Goal: Contribute content: Contribute content

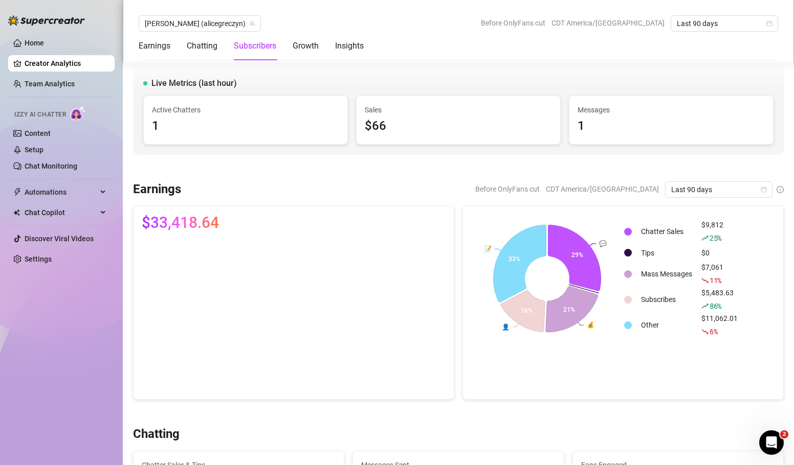
scroll to position [647, 0]
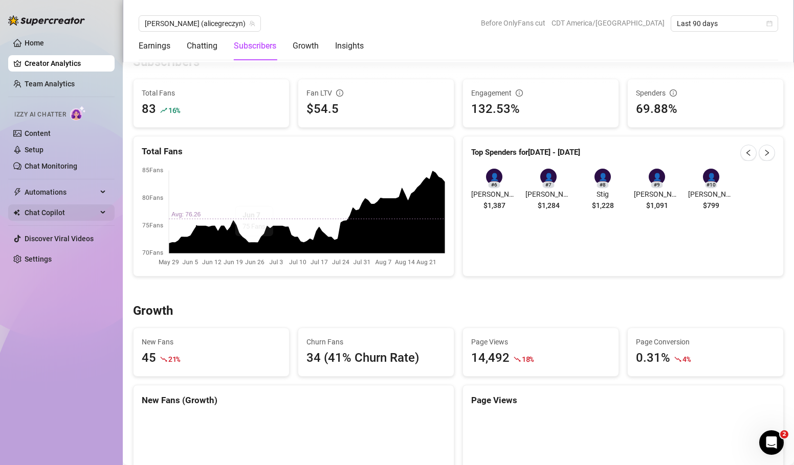
click at [61, 214] on span "Chat Copilot" at bounding box center [61, 213] width 73 height 16
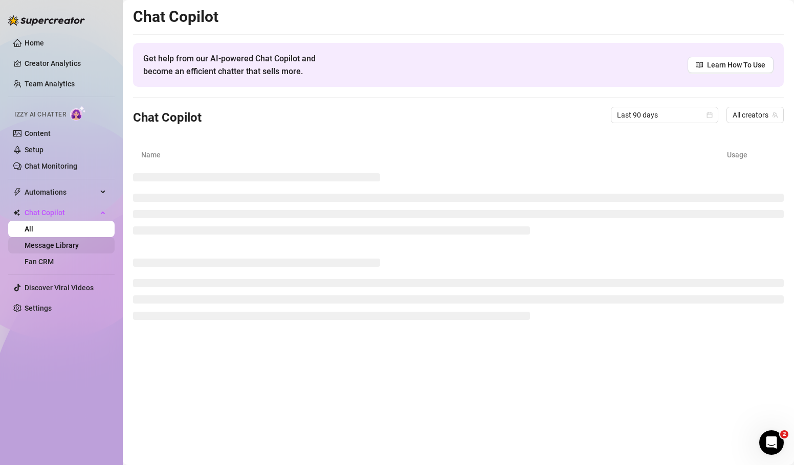
click at [57, 241] on link "Message Library" at bounding box center [52, 245] width 54 height 8
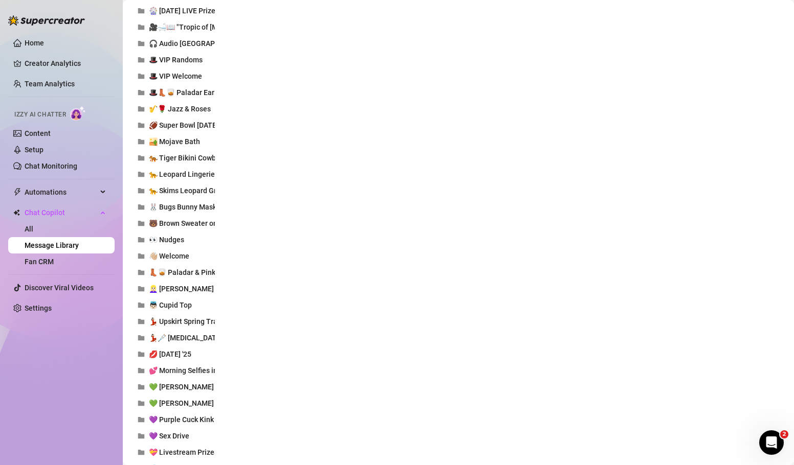
scroll to position [654, 0]
click at [185, 179] on span "🐆 Leopard Lingerie" at bounding box center [182, 175] width 66 height 8
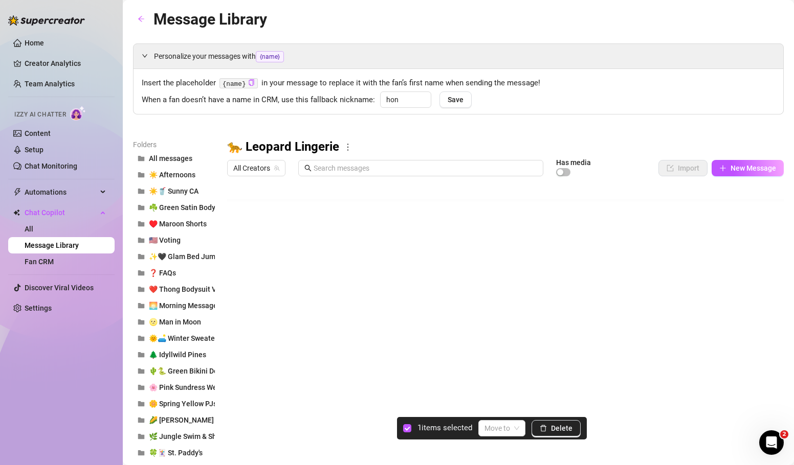
scroll to position [8, 0]
drag, startPoint x: 232, startPoint y: 333, endPoint x: 241, endPoint y: 205, distance: 128.1
click at [241, 205] on div at bounding box center [505, 295] width 556 height 228
drag, startPoint x: 229, startPoint y: 352, endPoint x: 253, endPoint y: 232, distance: 122.4
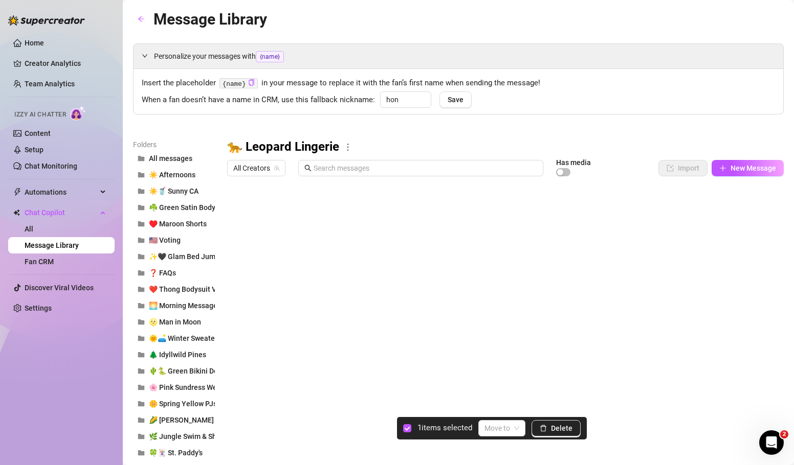
click at [253, 232] on div at bounding box center [505, 295] width 556 height 228
click at [234, 331] on div at bounding box center [505, 295] width 556 height 228
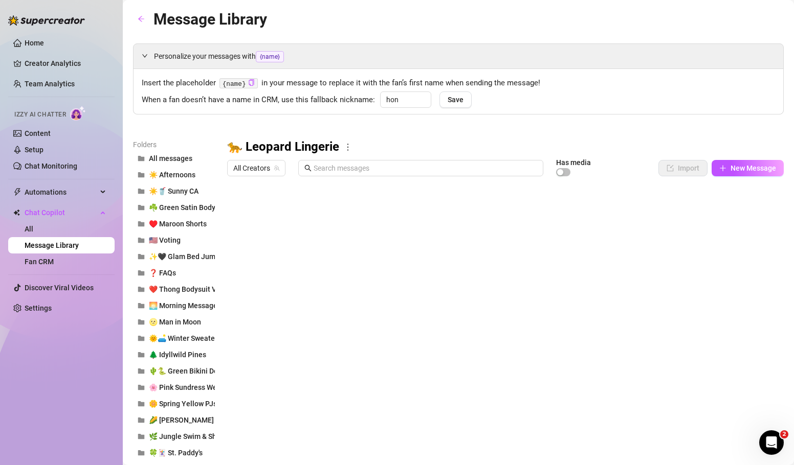
scroll to position [61, 0]
drag, startPoint x: 229, startPoint y: 335, endPoint x: 241, endPoint y: 227, distance: 109.5
click at [241, 227] on div at bounding box center [505, 295] width 556 height 228
drag, startPoint x: 231, startPoint y: 293, endPoint x: 231, endPoint y: 258, distance: 35.3
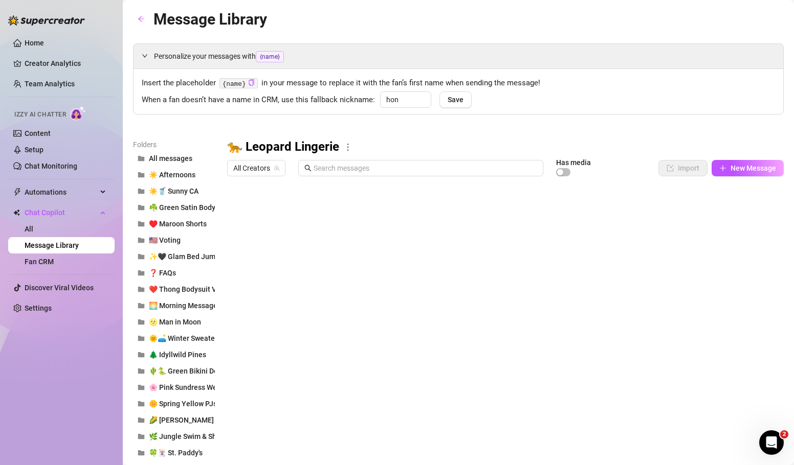
click at [231, 258] on div at bounding box center [505, 295] width 556 height 228
click at [744, 163] on button "New Message" at bounding box center [747, 168] width 72 height 16
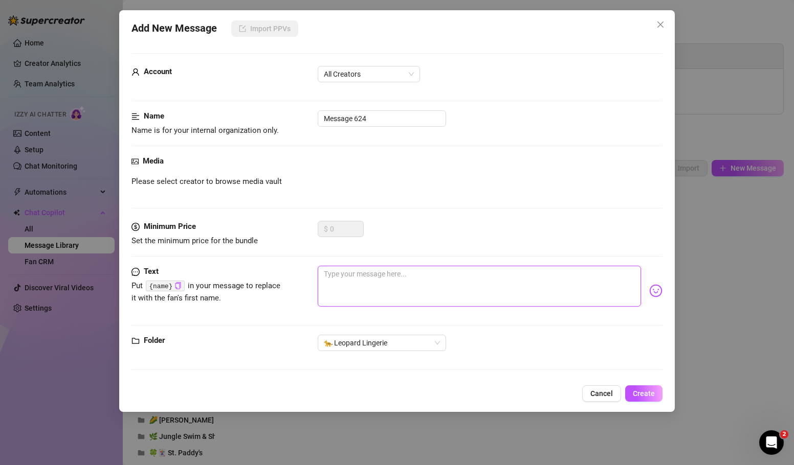
click at [427, 277] on textarea at bounding box center [479, 286] width 323 height 41
paste textarea "This set goes all the way up to self-pleasuring V-VIP views, just so you know..…"
type textarea "This set goes all the way up to self-pleasuring V-VIP views, just so you know..…"
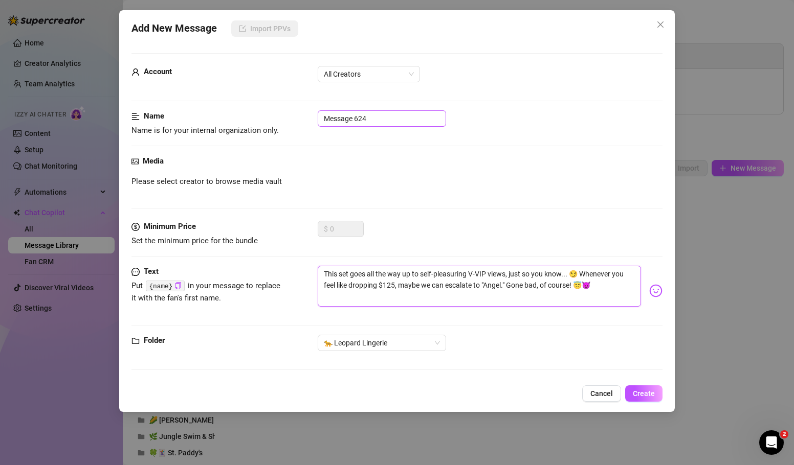
type textarea "This set goes all the way up to self-pleasuring V-VIP views, just so you know..…"
drag, startPoint x: 390, startPoint y: 121, endPoint x: 273, endPoint y: 114, distance: 117.3
click at [273, 114] on div "Name Name is for your internal organization only. Message 624" at bounding box center [396, 123] width 531 height 26
type input "🪑M4 - Tease V-VIP"
click at [503, 285] on textarea "This set goes all the way up to self-pleasuring V-VIP views, just so you know..…" at bounding box center [479, 286] width 323 height 41
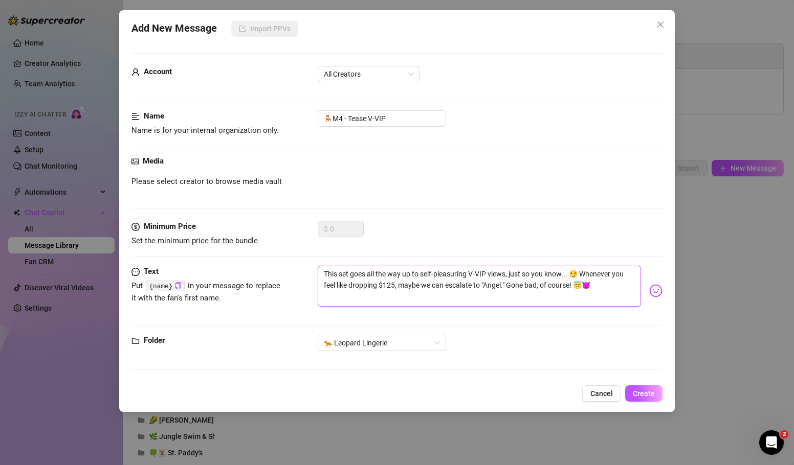
click at [390, 283] on textarea "This set goes all the way up to self-pleasuring V-VIP views, just so you know..…" at bounding box center [479, 286] width 323 height 41
type textarea "This set goes all the way up to self-pleasuring V-VIP views, just so you know..…"
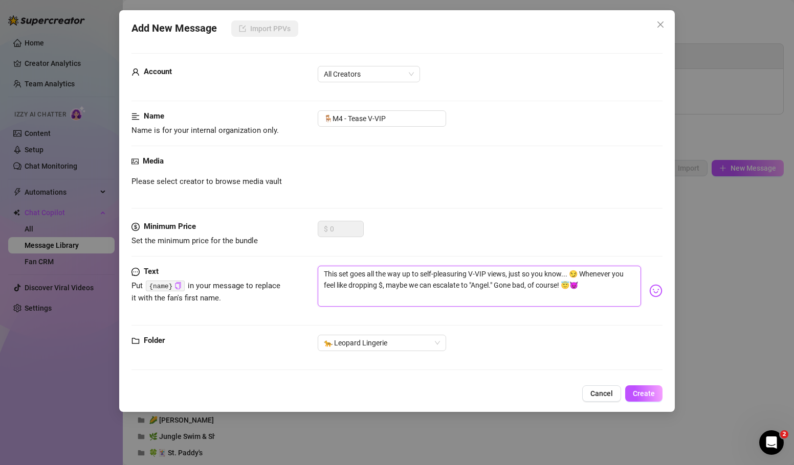
type textarea "This set goes all the way up to self-pleasuring V-VIP views, just so you know..…"
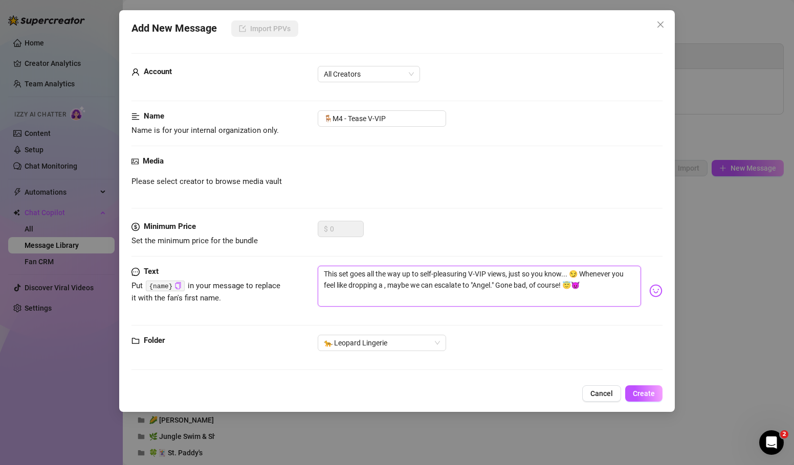
type textarea "This set goes all the way up to self-pleasuring V-VIP views, just so you know..…"
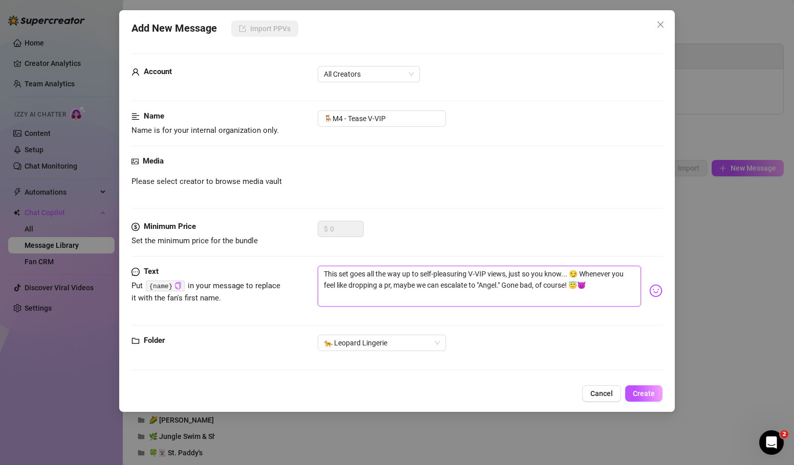
type textarea "This set goes all the way up to self-pleasuring V-VIP views, just so you know..…"
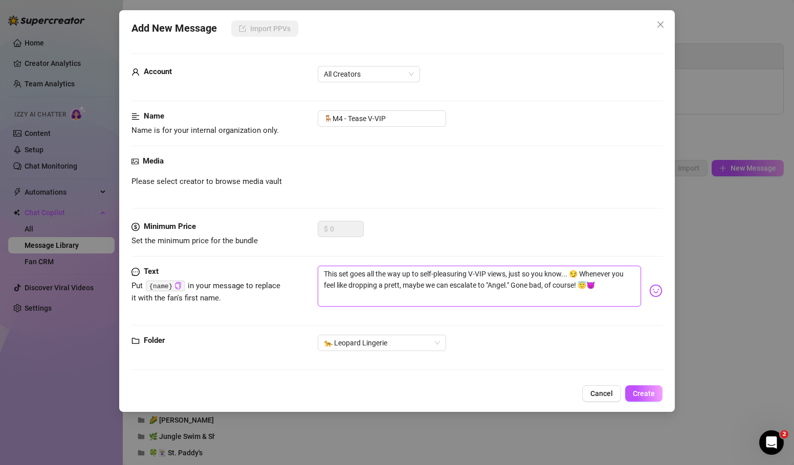
type textarea "This set goes all the way up to self-pleasuring V-VIP views, just so you know..…"
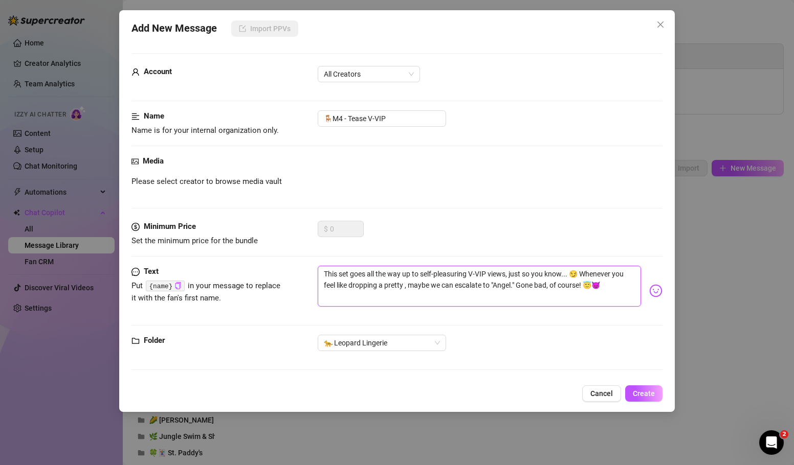
type textarea "This set goes all the way up to self-pleasuring V-VIP views, just so you know..…"
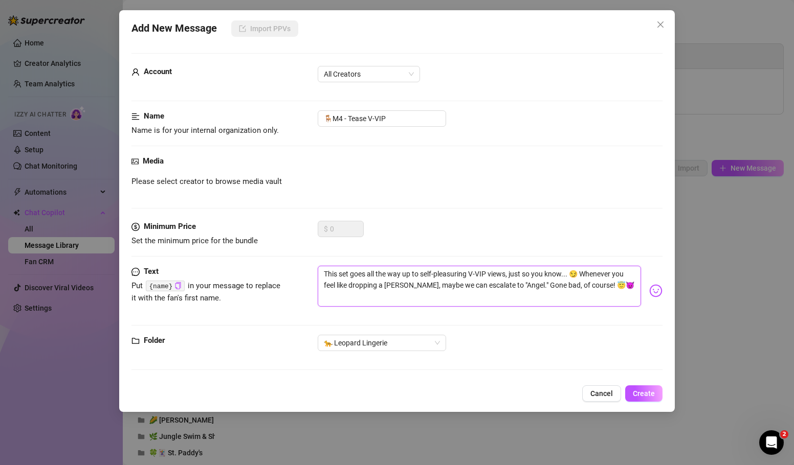
type textarea "This set goes all the way up to self-pleasuring V-VIP views, just so you know..…"
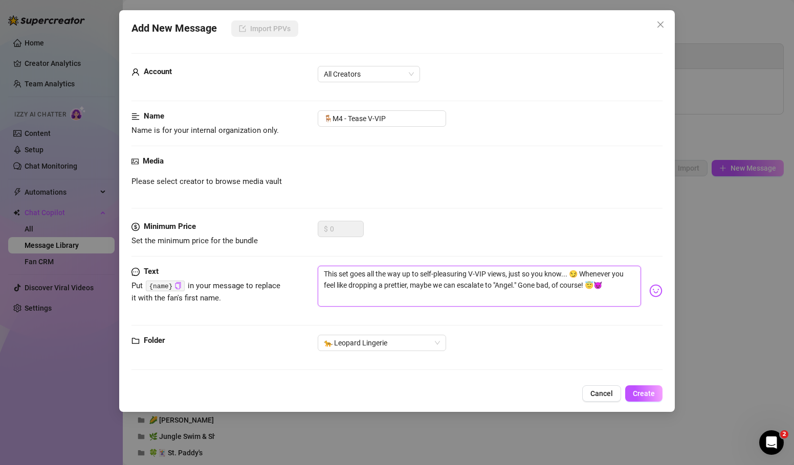
type textarea "This set goes all the way up to self-pleasuring V-VIP views, just so you know..…"
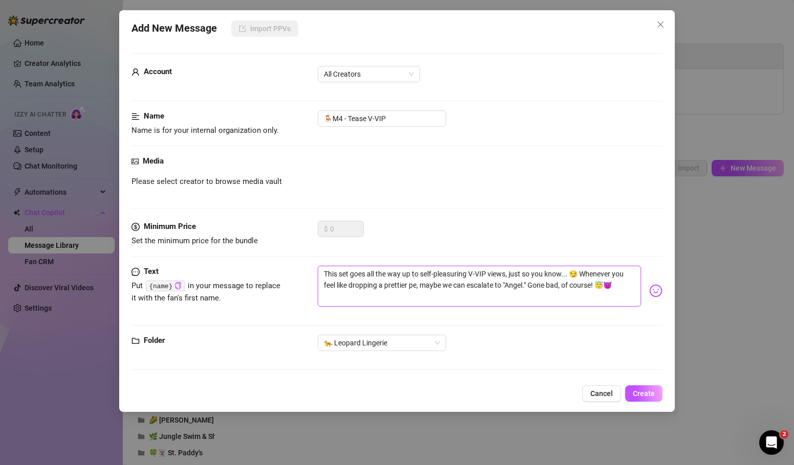
type textarea "This set goes all the way up to self-pleasuring V-VIP views, just so you know..…"
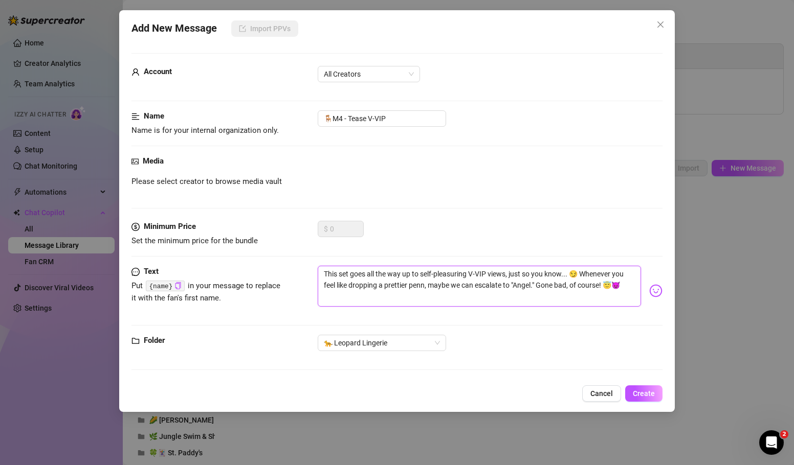
type textarea "This set goes all the way up to self-pleasuring V-VIP views, just so you know..…"
drag, startPoint x: 432, startPoint y: 285, endPoint x: 539, endPoint y: 288, distance: 106.9
click at [539, 288] on textarea "This set goes all the way up to self-pleasuring V-VIP views, just so you know..…" at bounding box center [479, 286] width 323 height 41
click at [401, 284] on textarea "This set goes all the way up to self-pleasuring V-VIP views, just so you know..…" at bounding box center [479, 286] width 323 height 41
click at [401, 286] on textarea "This set goes all the way up to self-pleasuring V-VIP views, just so you know..…" at bounding box center [479, 286] width 323 height 41
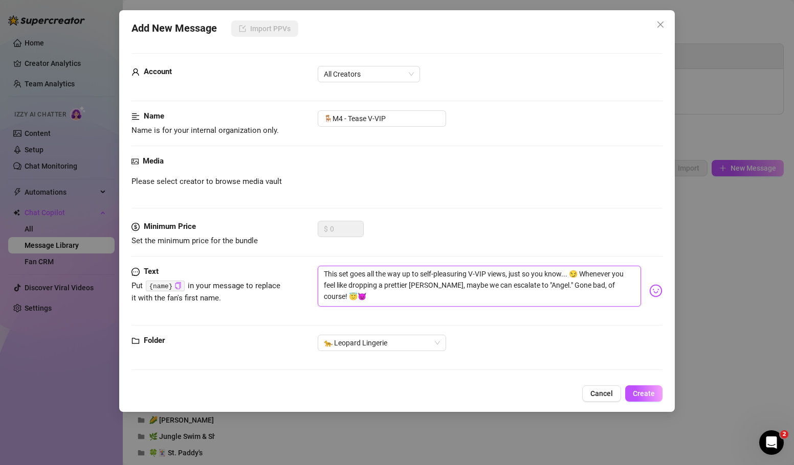
type textarea "This set goes all the way up to self-pleasuring V-VIP views, just so you know..…"
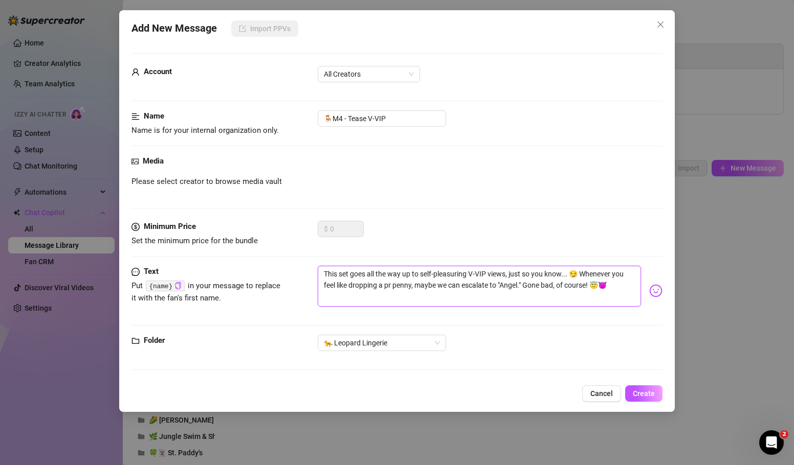
type textarea "This set goes all the way up to self-pleasuring V-VIP views, just so you know..…"
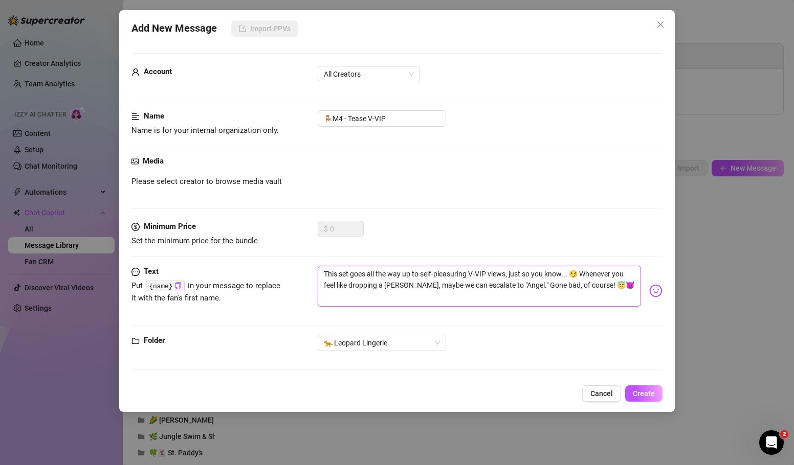
type textarea "This set goes all the way up to self-pleasuring V-VIP views, just so you know..…"
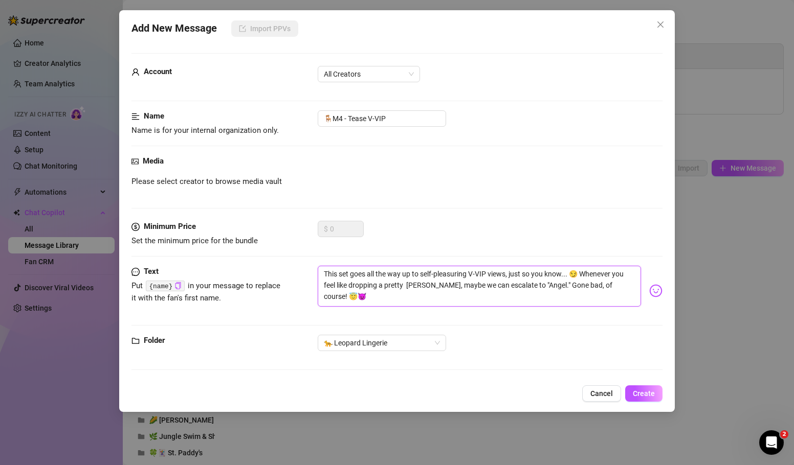
type textarea "This set goes all the way up to self-pleasuring V-VIP views, just so you know..…"
drag, startPoint x: 428, startPoint y: 288, endPoint x: 471, endPoint y: 289, distance: 43.5
click at [472, 286] on textarea "This set goes all the way up to self-pleasuring V-VIP views, just so you know..…" at bounding box center [479, 286] width 323 height 41
type textarea "This set goes all the way up to self-pleasuring V-VIP views, just so you know..…"
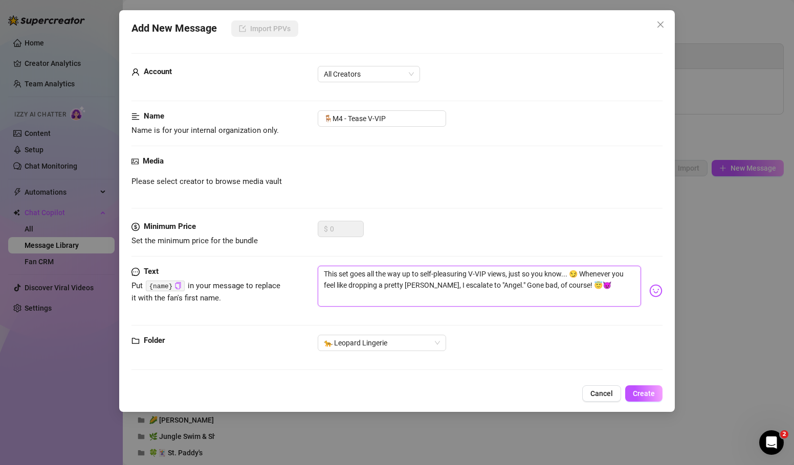
type textarea "This set goes all the way up to self-pleasuring V-VIP views, just so you know..…"
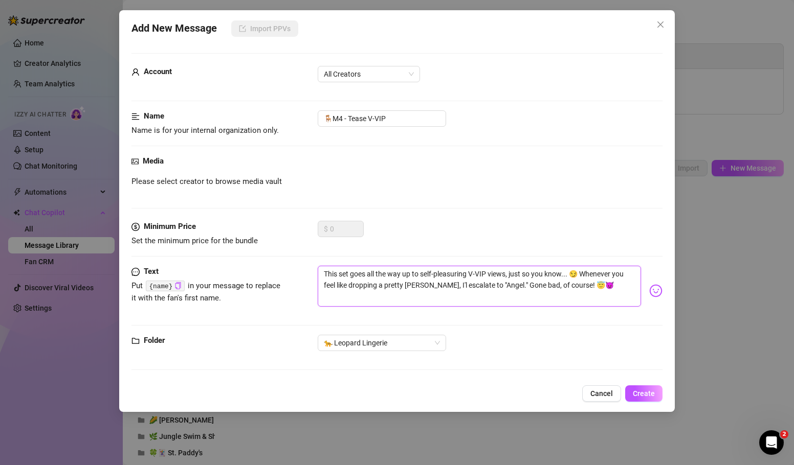
type textarea "This set goes all the way up to self-pleasuring V-VIP views, just so you know..…"
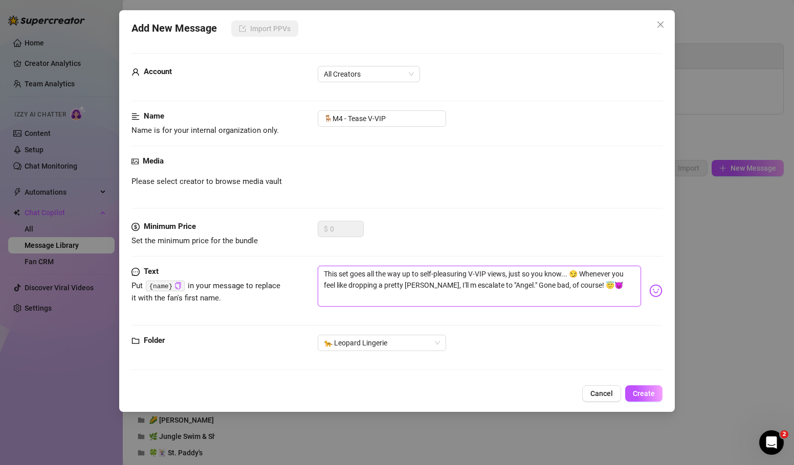
type textarea "This set goes all the way up to self-pleasuring V-VIP views, just so you know..…"
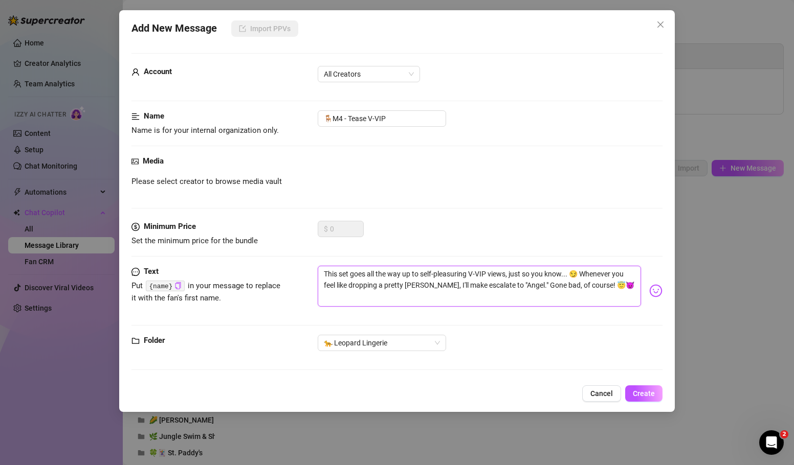
type textarea "This set goes all the way up to self-pleasuring V-VIP views, just so you know..…"
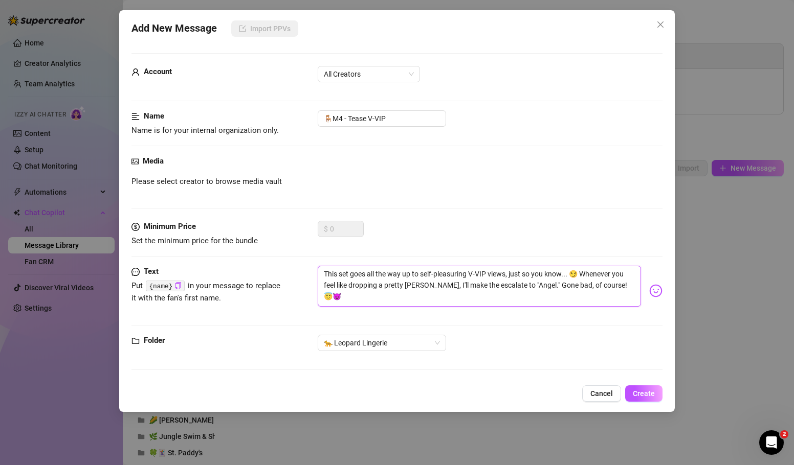
type textarea "This set goes all the way up to self-pleasuring V-VIP views, just so you know..…"
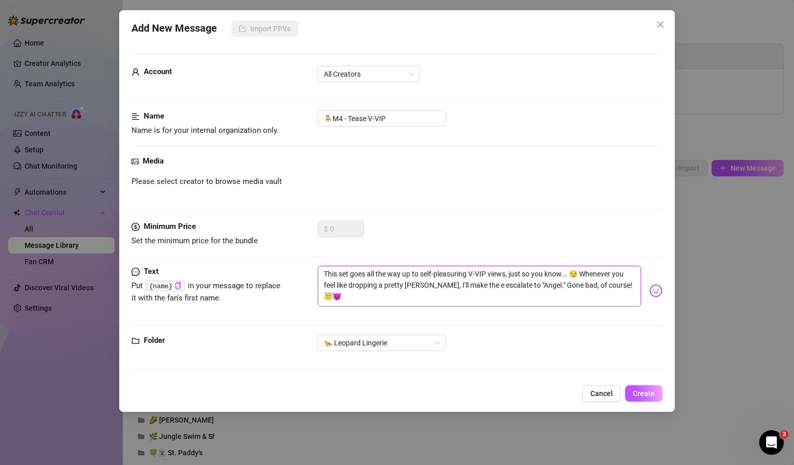
type textarea "This set goes all the way up to self-pleasuring V-VIP views, just so you know..…"
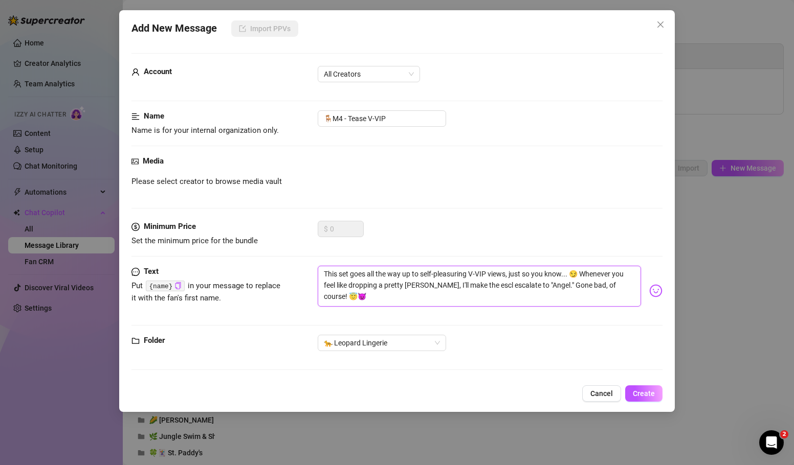
type textarea "This set goes all the way up to self-pleasuring V-VIP views, just so you know..…"
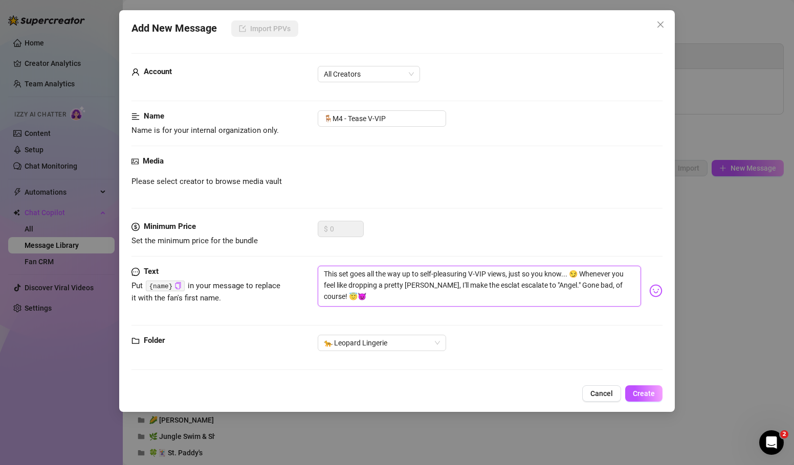
type textarea "This set goes all the way up to self-pleasuring V-VIP views, just so you know..…"
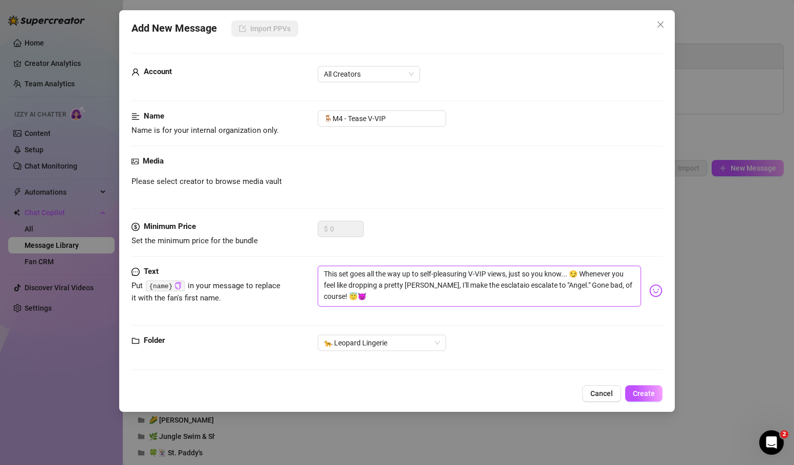
type textarea "This set goes all the way up to self-pleasuring V-VIP views, just so you know..…"
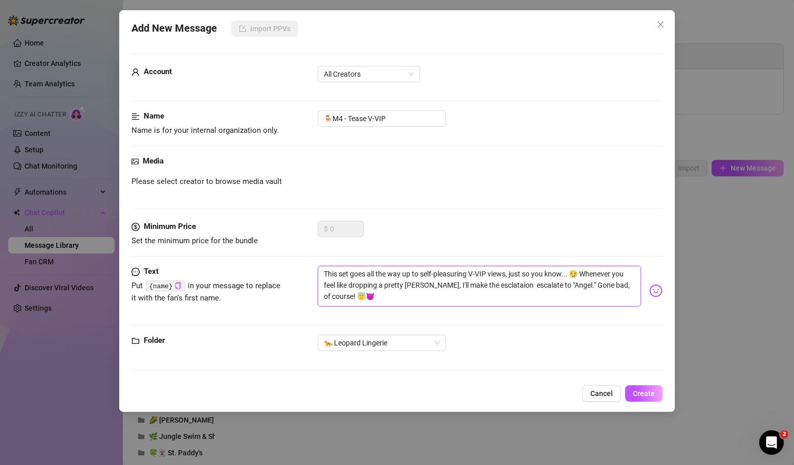
type textarea "This set goes all the way up to self-pleasuring V-VIP views, just so you know..…"
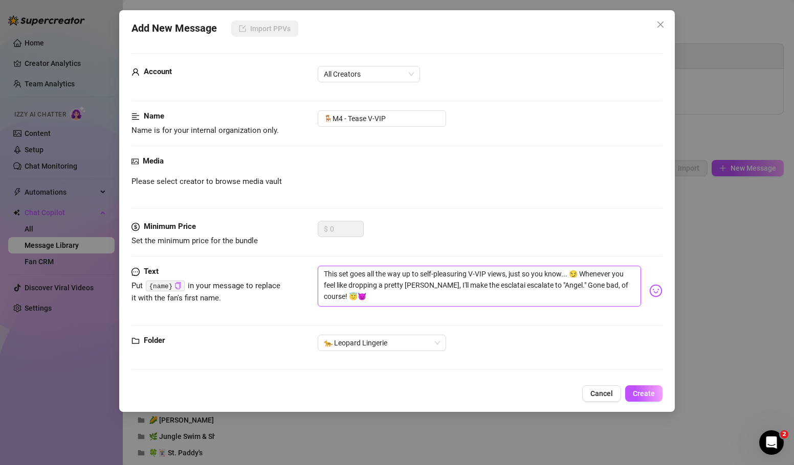
type textarea "This set goes all the way up to self-pleasuring V-VIP views, just so you know..…"
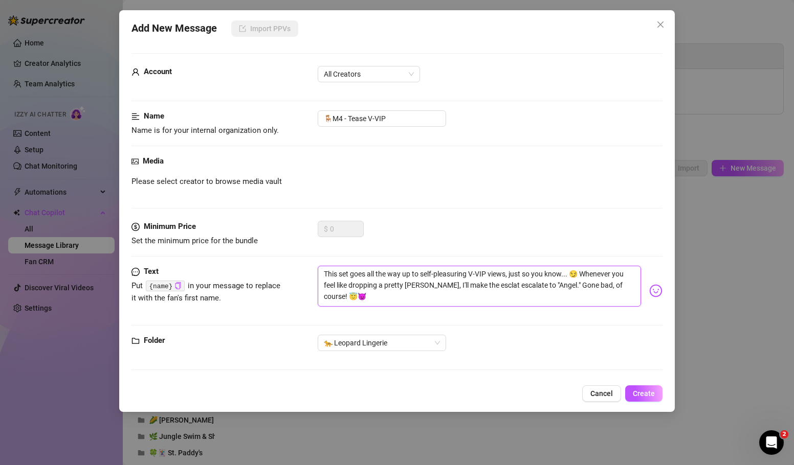
type textarea "This set goes all the way up to self-pleasuring V-VIP views, just so you know..…"
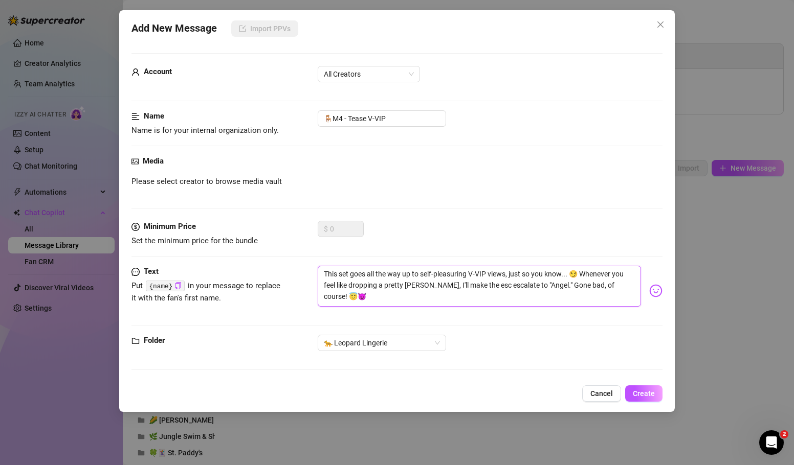
type textarea "This set goes all the way up to self-pleasuring V-VIP views, just so you know..…"
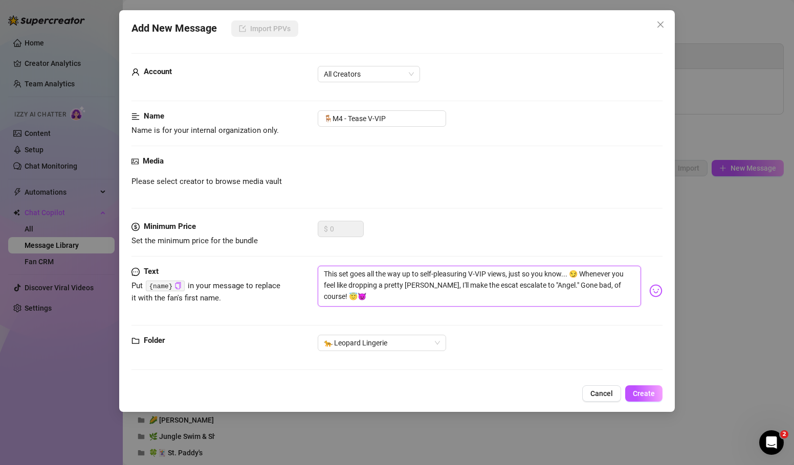
type textarea "This set goes all the way up to self-pleasuring V-VIP views, just so you know..…"
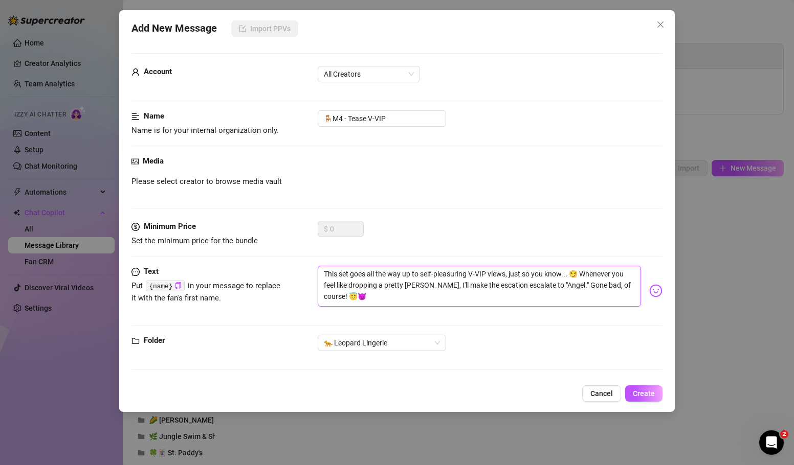
type textarea "This set goes all the way up to self-pleasuring V-VIP views, just so you know..…"
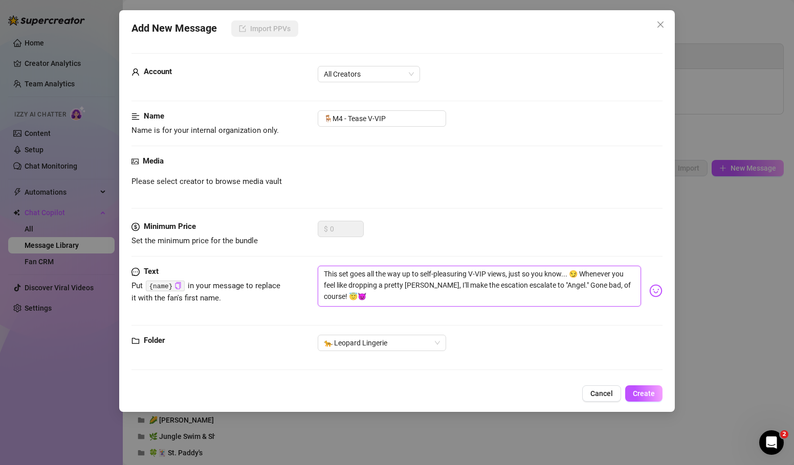
type textarea "This set goes all the way up to self-pleasuring V-VIP views, just so you know..…"
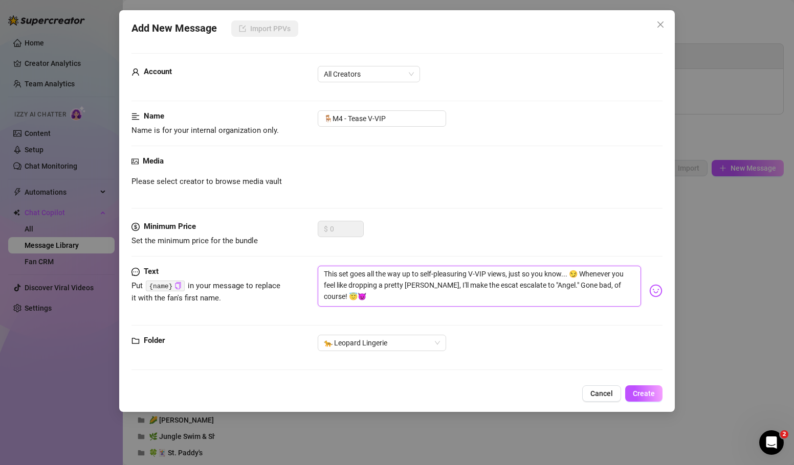
type textarea "This set goes all the way up to self-pleasuring V-VIP views, just so you know..…"
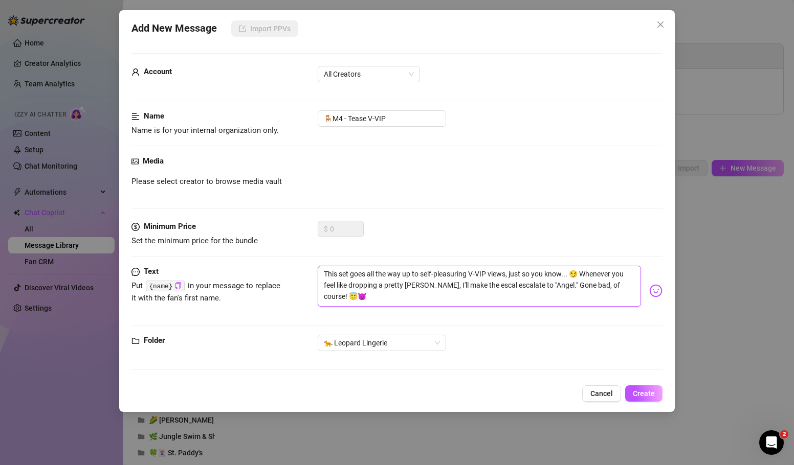
type textarea "This set goes all the way up to self-pleasuring V-VIP views, just so you know..…"
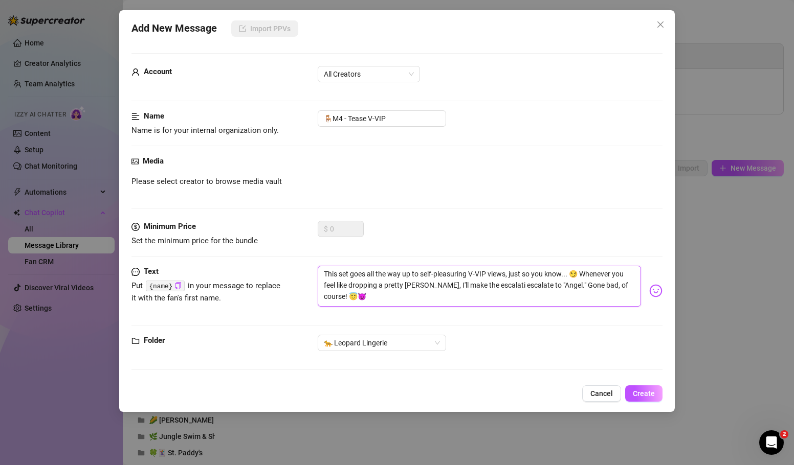
type textarea "This set goes all the way up to self-pleasuring V-VIP views, just so you know..…"
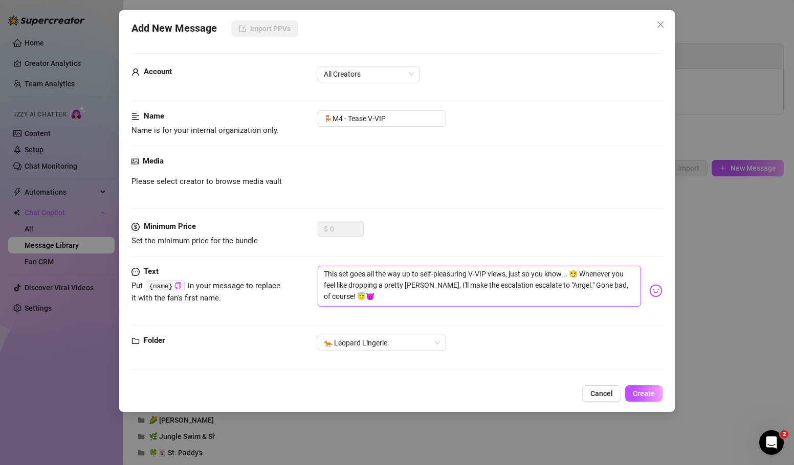
type textarea "This set goes all the way up to self-pleasuring V-VIP views, just so you know..…"
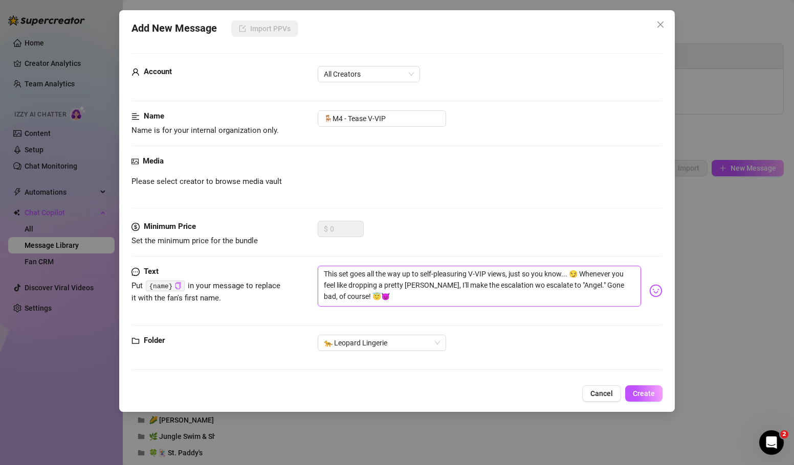
type textarea "This set goes all the way up to self-pleasuring V-VIP views, just so you know..…"
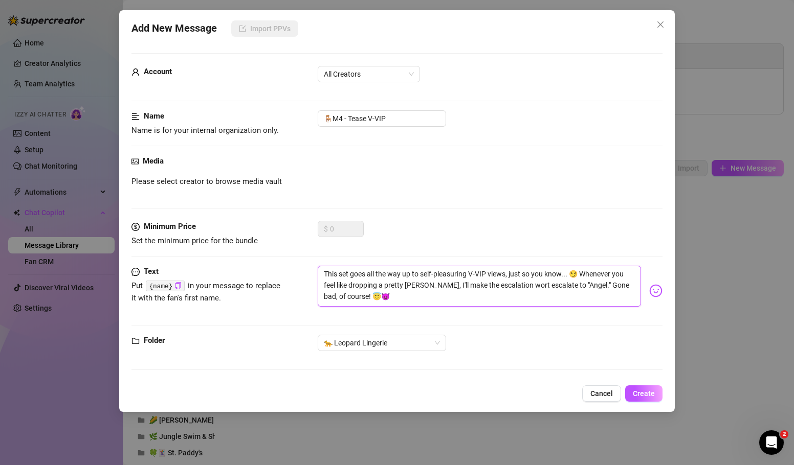
type textarea "This set goes all the way up to self-pleasuring V-VIP views, just so you know..…"
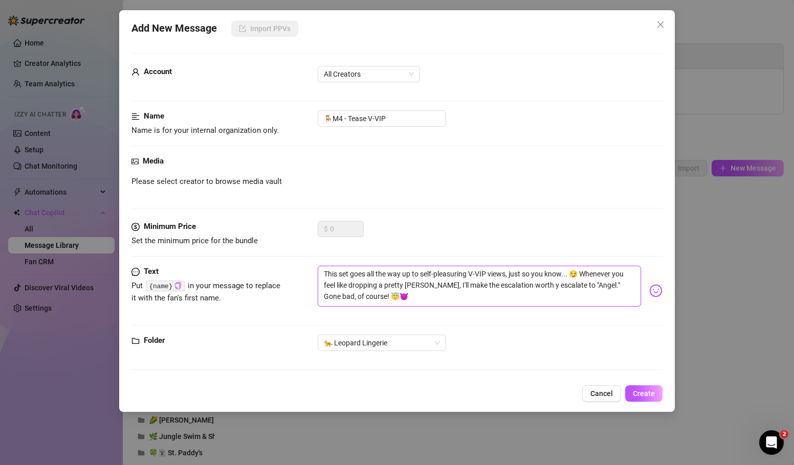
type textarea "This set goes all the way up to self-pleasuring V-VIP views, just so you know..…"
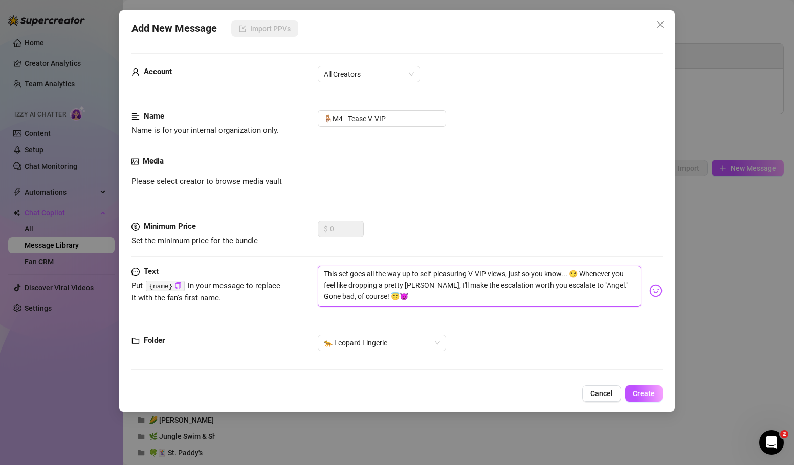
type textarea "This set goes all the way up to self-pleasuring V-VIP views, just so you know..…"
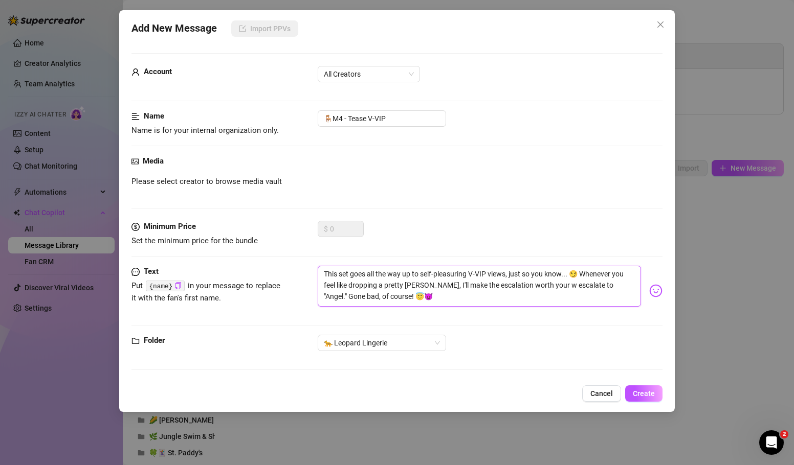
type textarea "This set goes all the way up to self-pleasuring V-VIP views, just so you know..…"
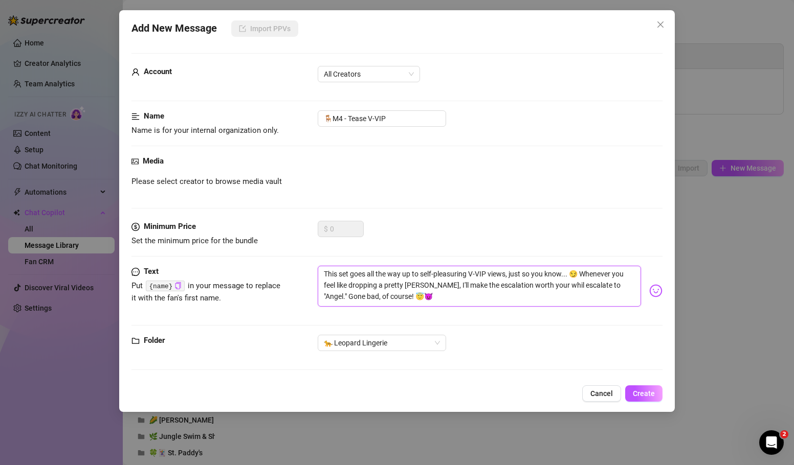
type textarea "This set goes all the way up to self-pleasuring V-VIP views, just so you know..…"
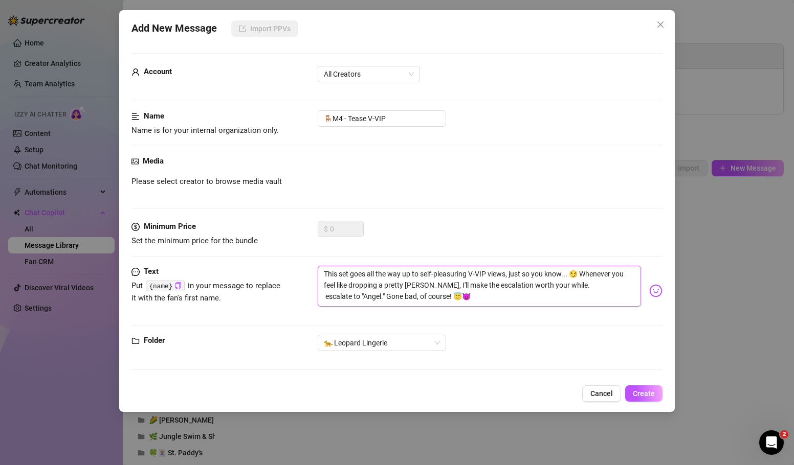
type textarea "This set goes all the way up to self-pleasuring V-VIP views, just so you know..…"
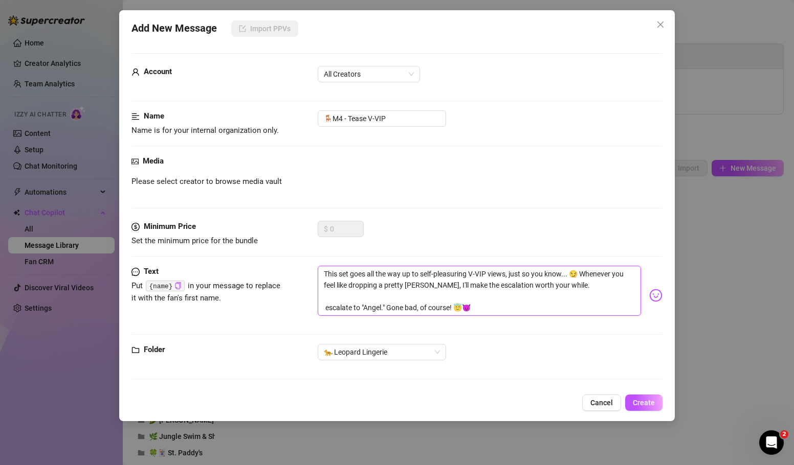
type textarea "This set goes all the way up to self-pleasuring V-VIP views, just so you know..…"
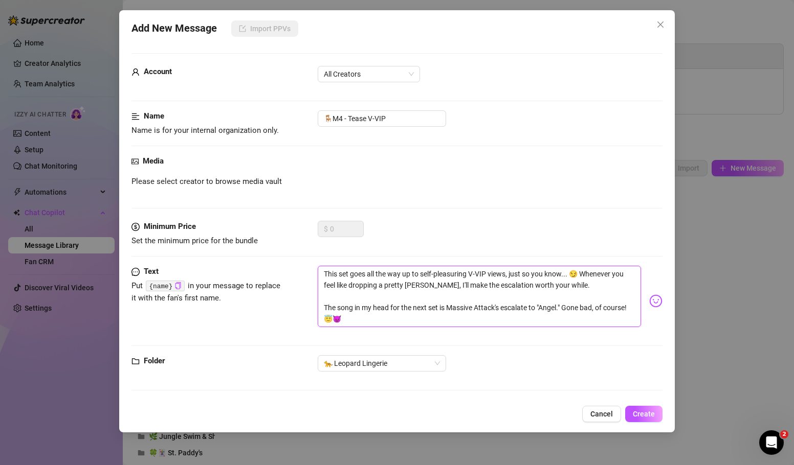
drag, startPoint x: 539, startPoint y: 309, endPoint x: 505, endPoint y: 309, distance: 34.3
click at [505, 309] on textarea "This set goes all the way up to self-pleasuring V-VIP views, just so you know..…" at bounding box center [479, 296] width 323 height 61
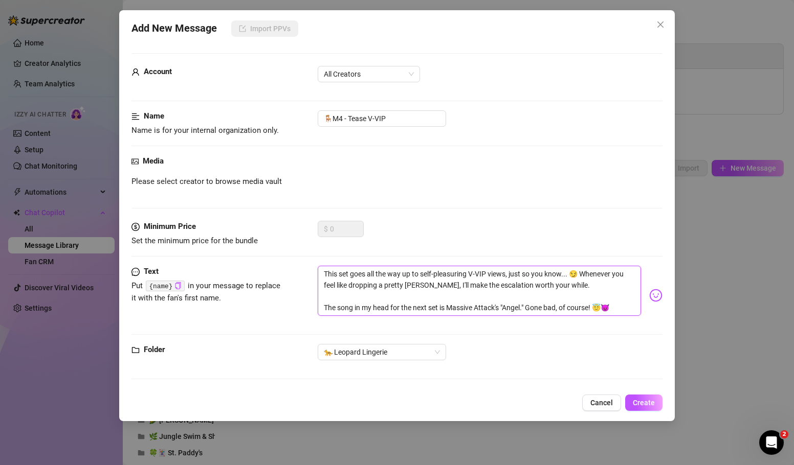
click at [532, 307] on textarea "This set goes all the way up to self-pleasuring V-VIP views, just so you know..…" at bounding box center [479, 291] width 323 height 50
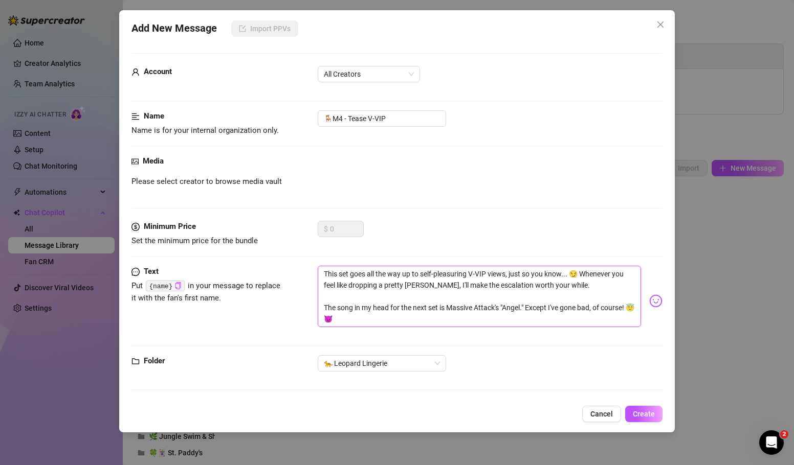
click at [421, 314] on textarea "This set goes all the way up to self-pleasuring V-VIP views, just so you know..…" at bounding box center [479, 296] width 323 height 61
click at [629, 306] on textarea "This set goes all the way up to self-pleasuring V-VIP views, just so you know..…" at bounding box center [479, 296] width 323 height 61
click at [521, 315] on textarea "This set goes all the way up to self-pleasuring V-VIP views, just so you know..…" at bounding box center [479, 296] width 323 height 61
click at [641, 415] on span "Create" at bounding box center [644, 414] width 22 height 8
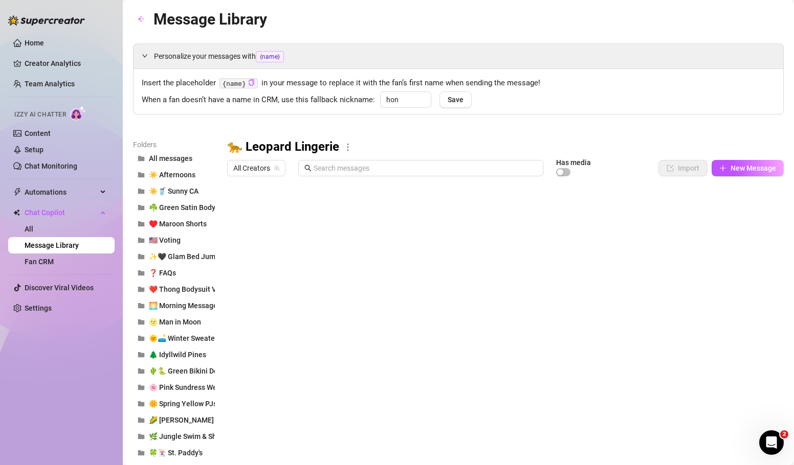
drag, startPoint x: 230, startPoint y: 333, endPoint x: 269, endPoint y: 276, distance: 69.8
click at [240, 270] on div at bounding box center [505, 295] width 556 height 228
drag, startPoint x: 228, startPoint y: 354, endPoint x: 251, endPoint y: 215, distance: 140.6
click at [251, 215] on div at bounding box center [505, 295] width 556 height 228
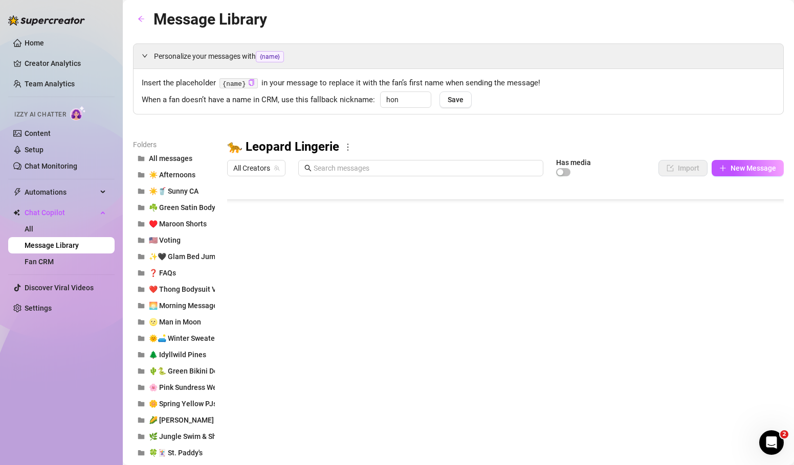
scroll to position [0, 0]
drag, startPoint x: 230, startPoint y: 313, endPoint x: 233, endPoint y: 284, distance: 29.8
click at [233, 284] on div at bounding box center [505, 295] width 556 height 228
click at [286, 291] on div at bounding box center [505, 295] width 556 height 228
click at [286, 290] on div at bounding box center [505, 295] width 556 height 228
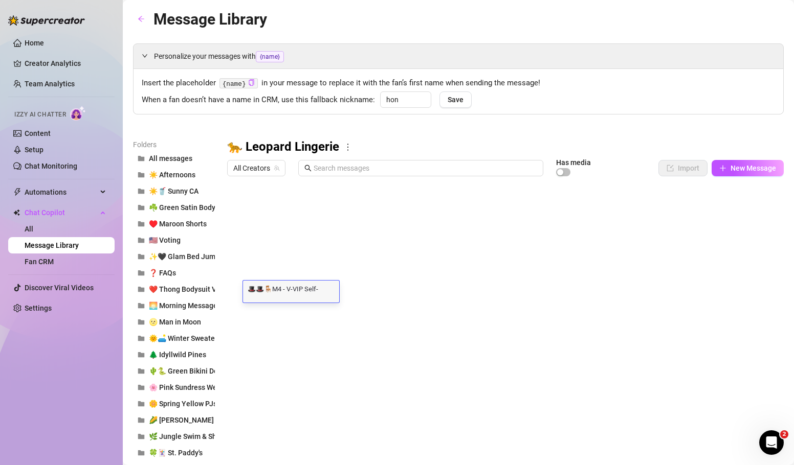
click at [282, 290] on textarea "🎩🎩🪑M4 - V-VIP Self-Pleasure" at bounding box center [291, 288] width 96 height 9
